Goal: Task Accomplishment & Management: Use online tool/utility

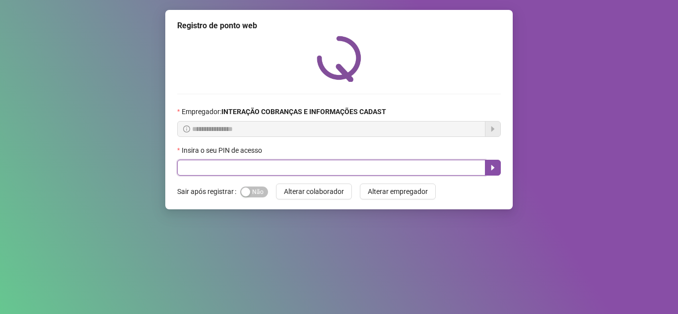
click at [288, 171] on input "text" at bounding box center [331, 168] width 308 height 16
type input "*****"
click at [496, 169] on icon "caret-right" at bounding box center [493, 168] width 8 height 8
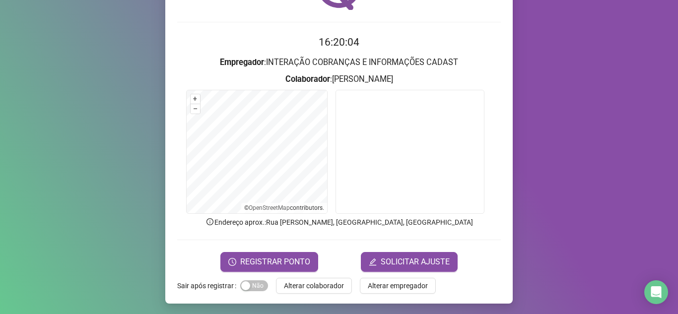
scroll to position [73, 0]
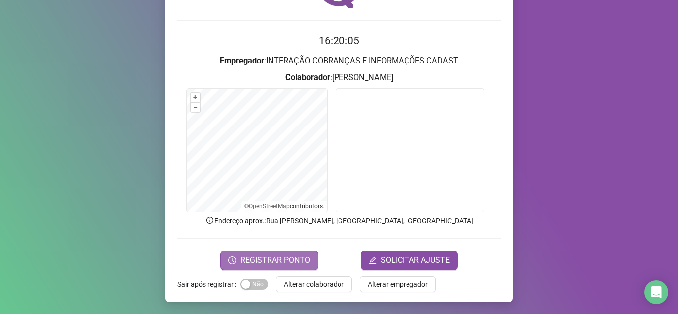
click at [300, 259] on span "REGISTRAR PONTO" at bounding box center [275, 260] width 70 height 12
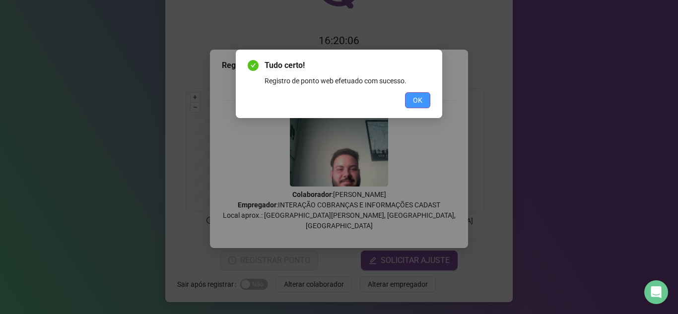
click at [425, 99] on button "OK" at bounding box center [417, 100] width 25 height 16
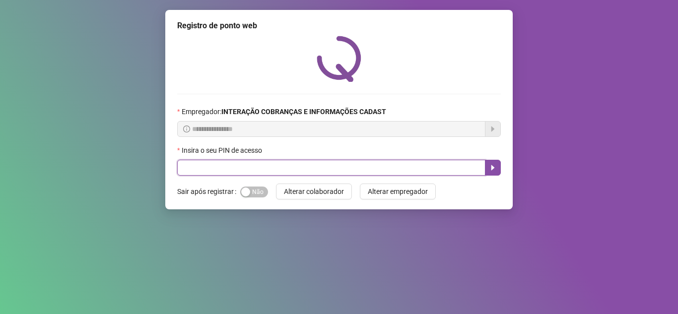
click at [288, 173] on input "text" at bounding box center [331, 168] width 308 height 16
type input "*****"
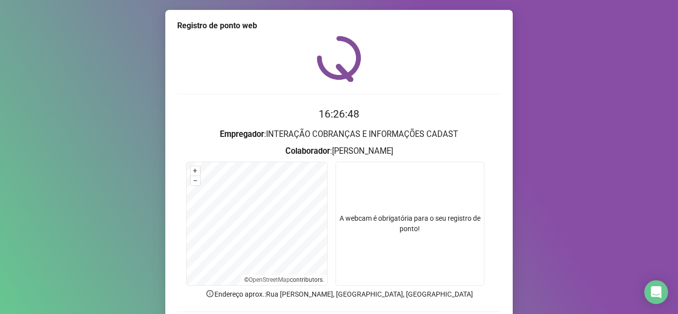
scroll to position [73, 0]
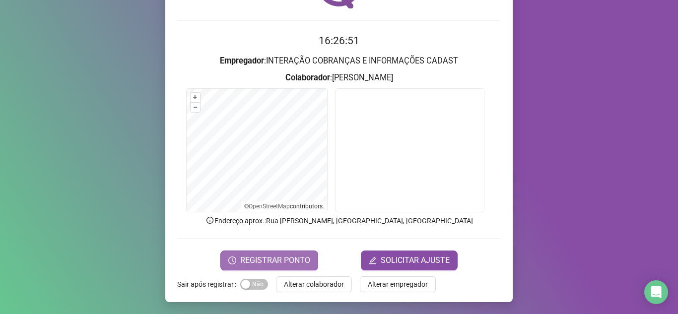
click at [258, 251] on button "REGISTRAR PONTO" at bounding box center [269, 261] width 98 height 20
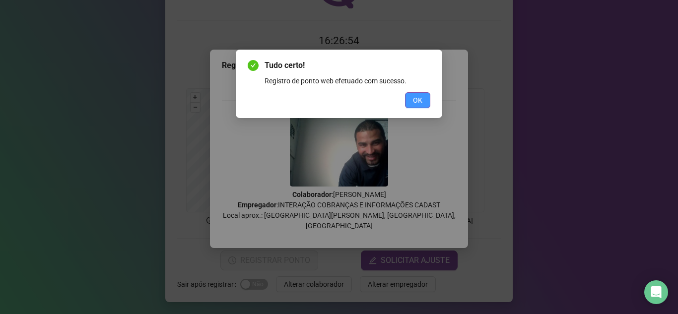
click at [423, 101] on button "OK" at bounding box center [417, 100] width 25 height 16
